Goal: Task Accomplishment & Management: Use online tool/utility

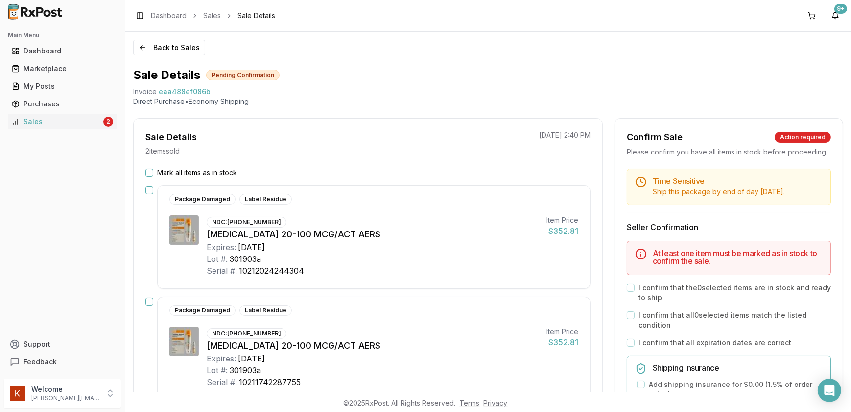
scroll to position [44, 0]
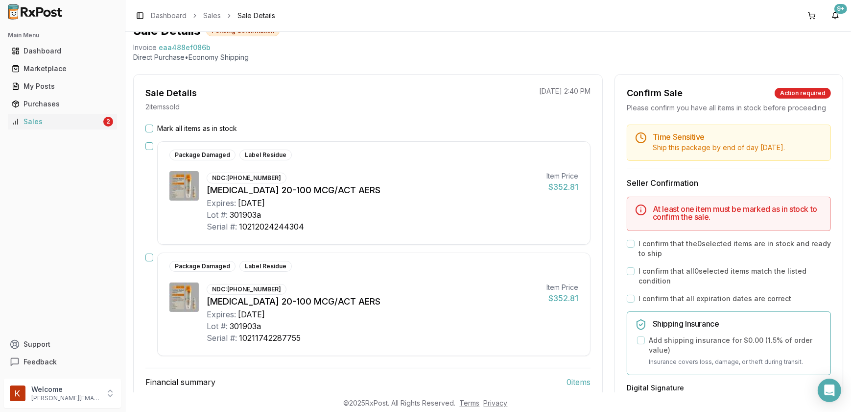
click at [150, 128] on button "Mark all items as in stock" at bounding box center [150, 128] width 8 height 8
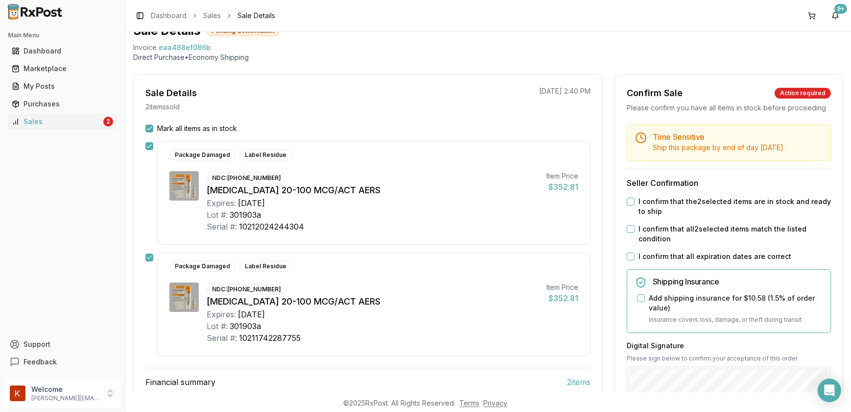
click at [628, 205] on button "I confirm that the 2 selected items are in stock and ready to ship" at bounding box center [631, 201] width 8 height 8
click at [627, 233] on button "I confirm that all 2 selected items match the listed condition" at bounding box center [631, 229] width 8 height 8
click at [630, 260] on button "I confirm that all expiration dates are correct" at bounding box center [631, 256] width 8 height 8
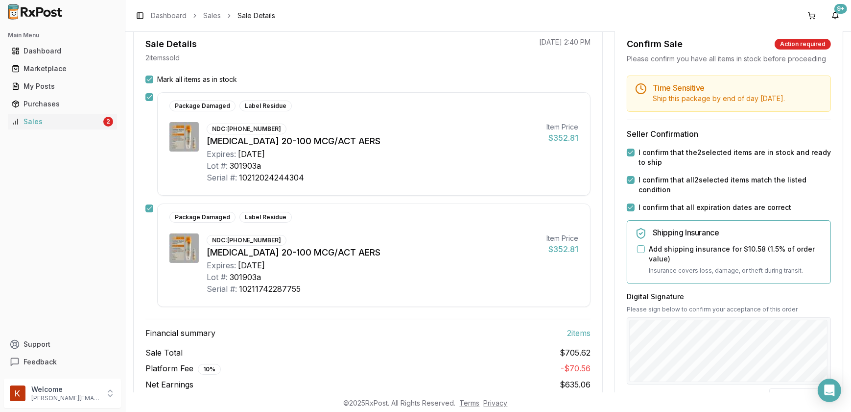
scroll to position [178, 0]
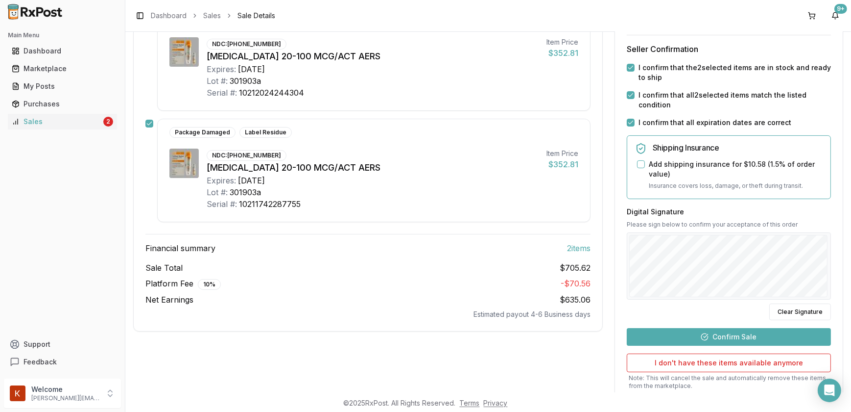
click at [638, 168] on button "Add shipping insurance for $10.58 ( 1.5 % of order value)" at bounding box center [641, 164] width 8 height 8
click at [719, 345] on button "Confirm Sale" at bounding box center [729, 337] width 204 height 18
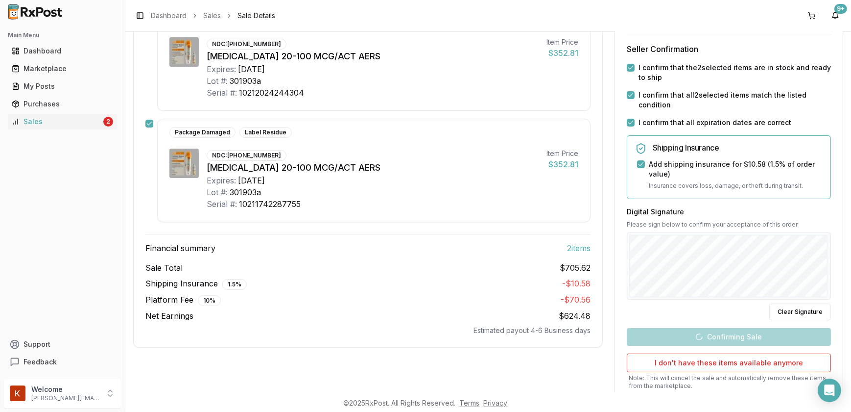
scroll to position [129, 0]
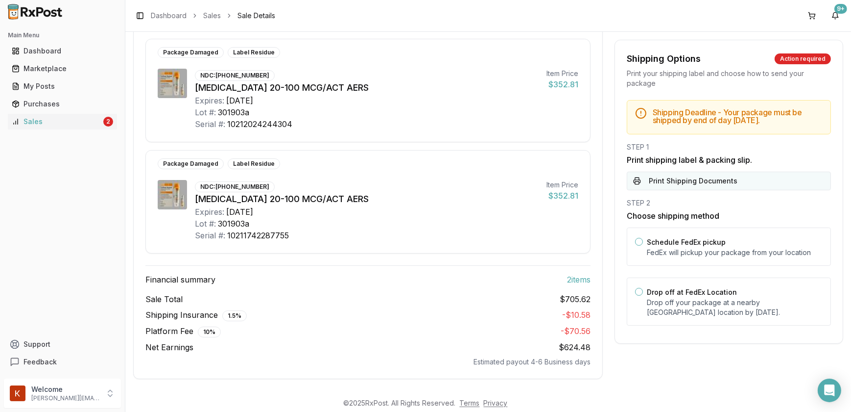
click at [696, 176] on button "Print Shipping Documents" at bounding box center [729, 180] width 204 height 19
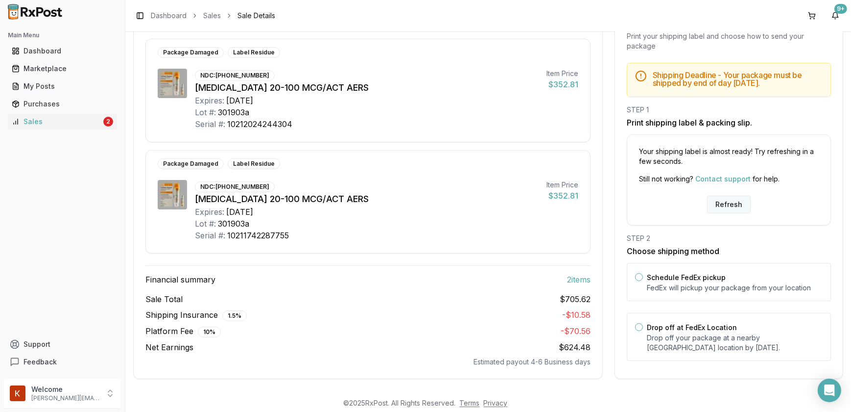
click at [726, 208] on button "Refresh" at bounding box center [729, 204] width 44 height 18
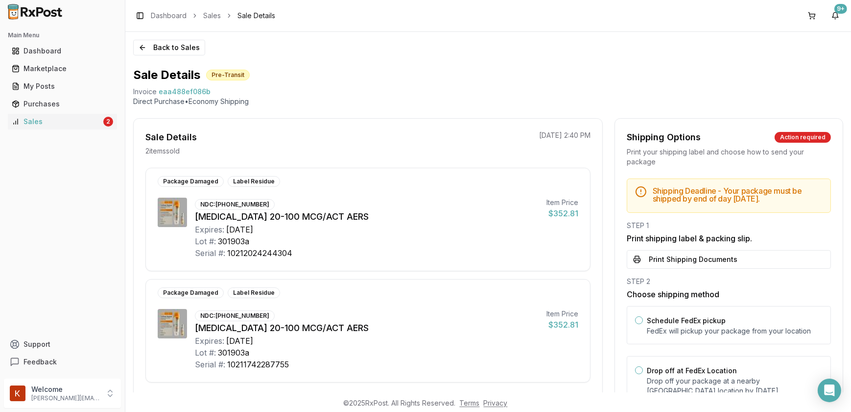
click at [689, 256] on button "Print Shipping Documents" at bounding box center [729, 259] width 204 height 19
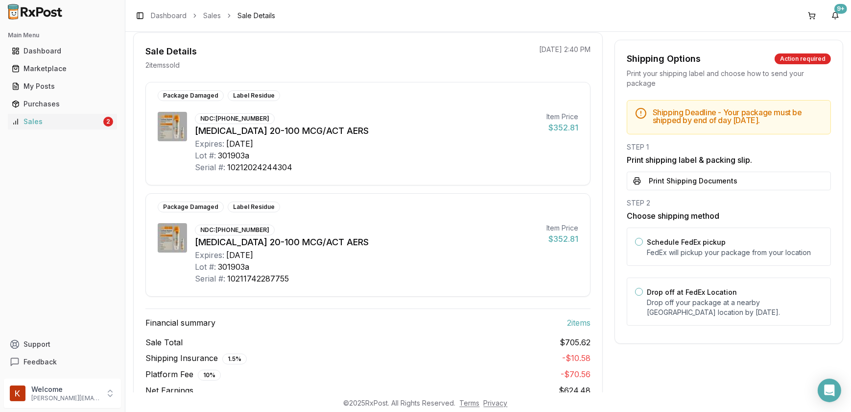
scroll to position [89, 0]
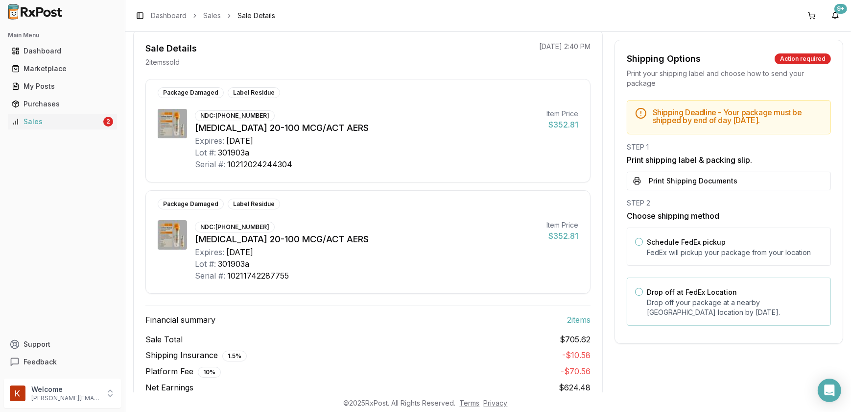
click at [636, 291] on button "Drop off at FedEx Location" at bounding box center [639, 292] width 8 height 8
